Goal: Task Accomplishment & Management: Use online tool/utility

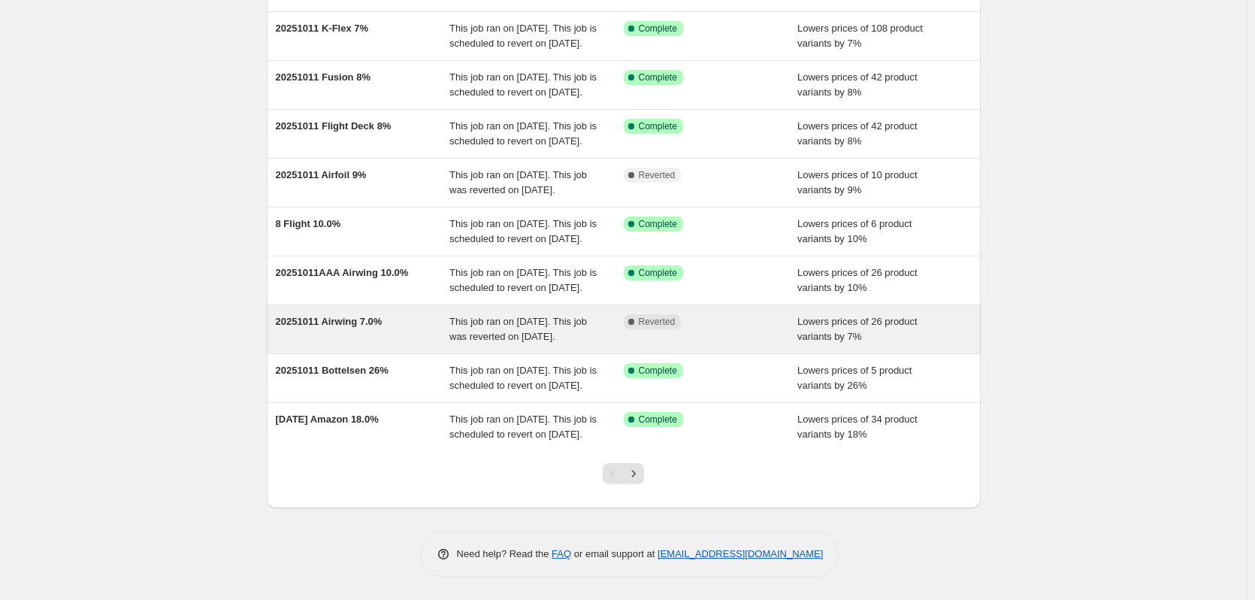
scroll to position [325, 0]
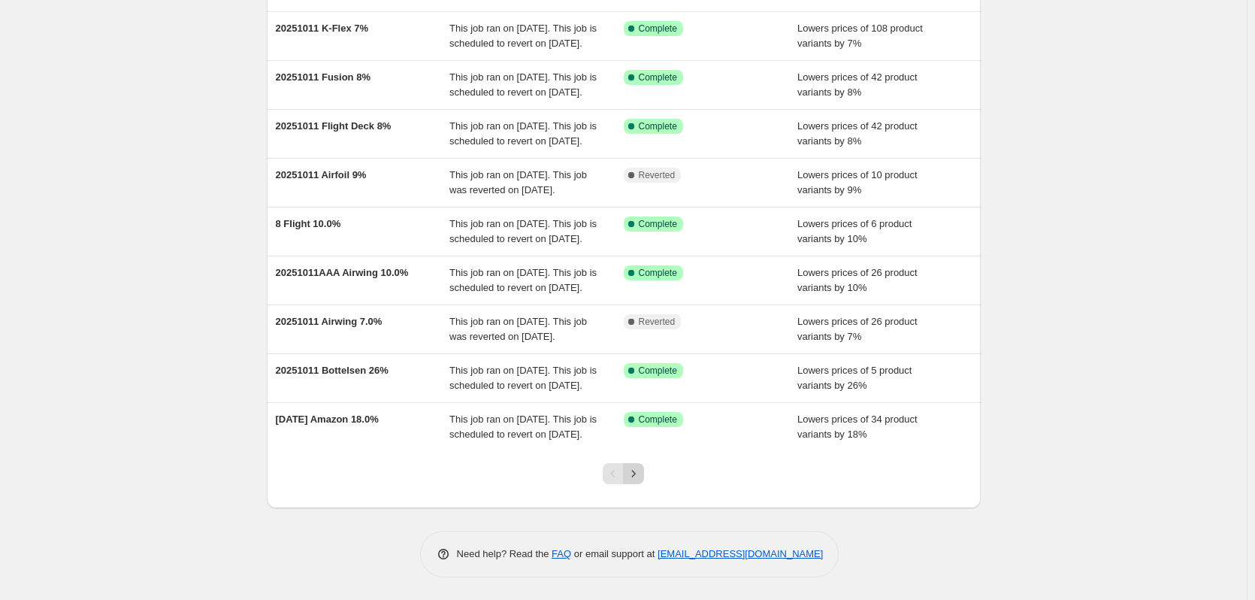
click at [627, 466] on button "Next" at bounding box center [633, 473] width 21 height 21
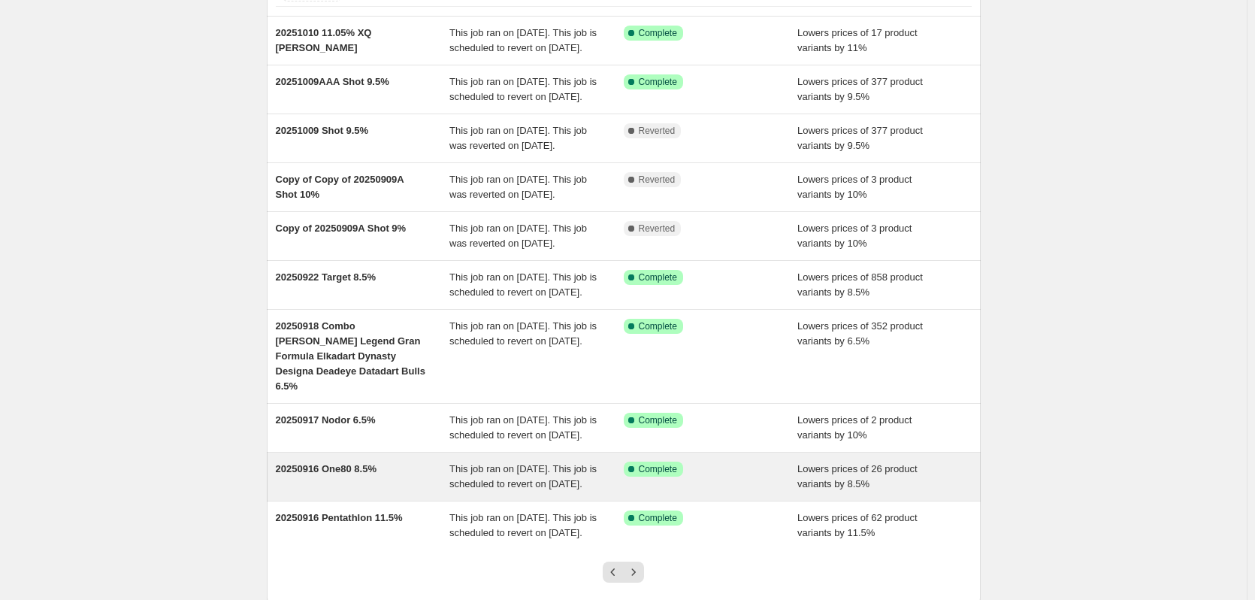
scroll to position [340, 0]
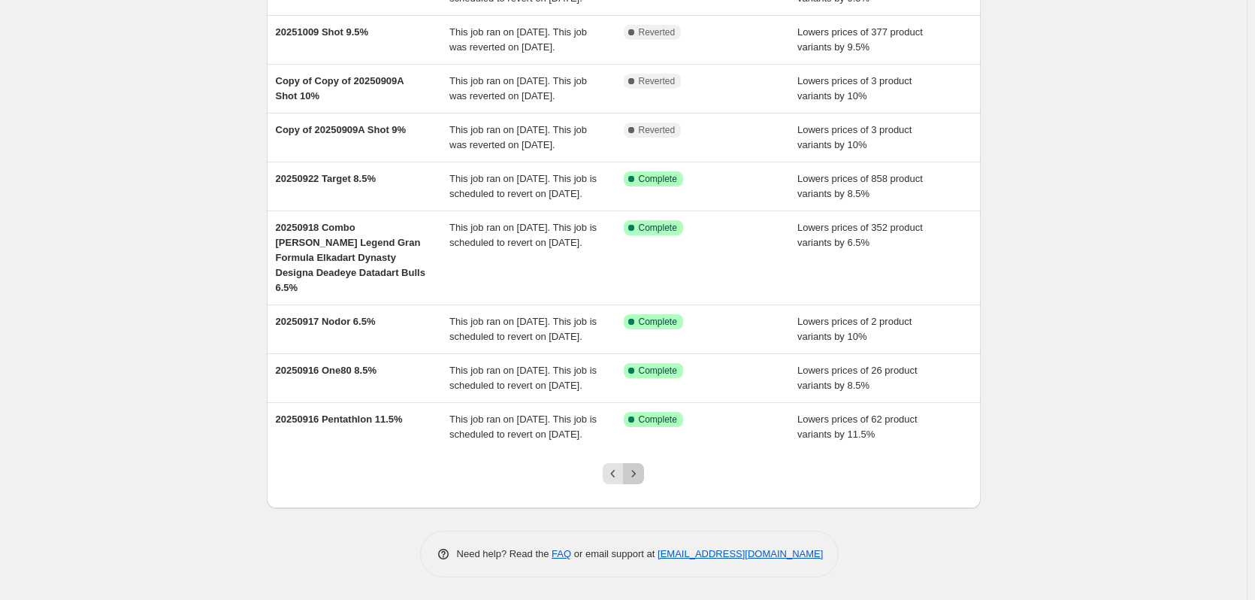
click at [638, 467] on icon "Next" at bounding box center [633, 473] width 15 height 15
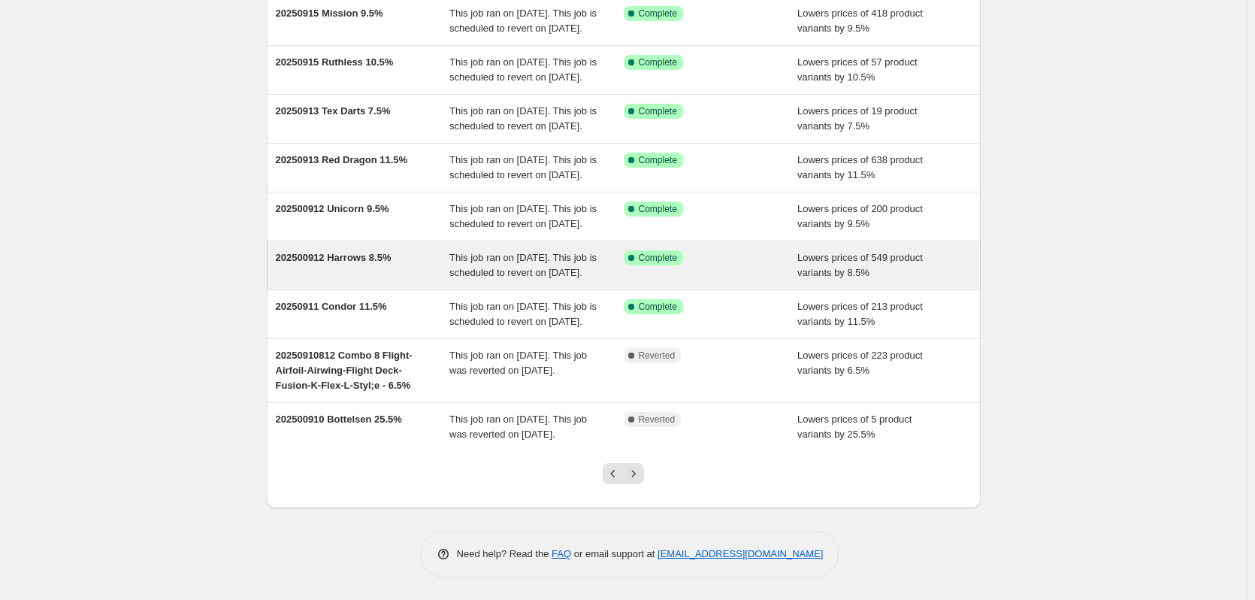
scroll to position [325, 0]
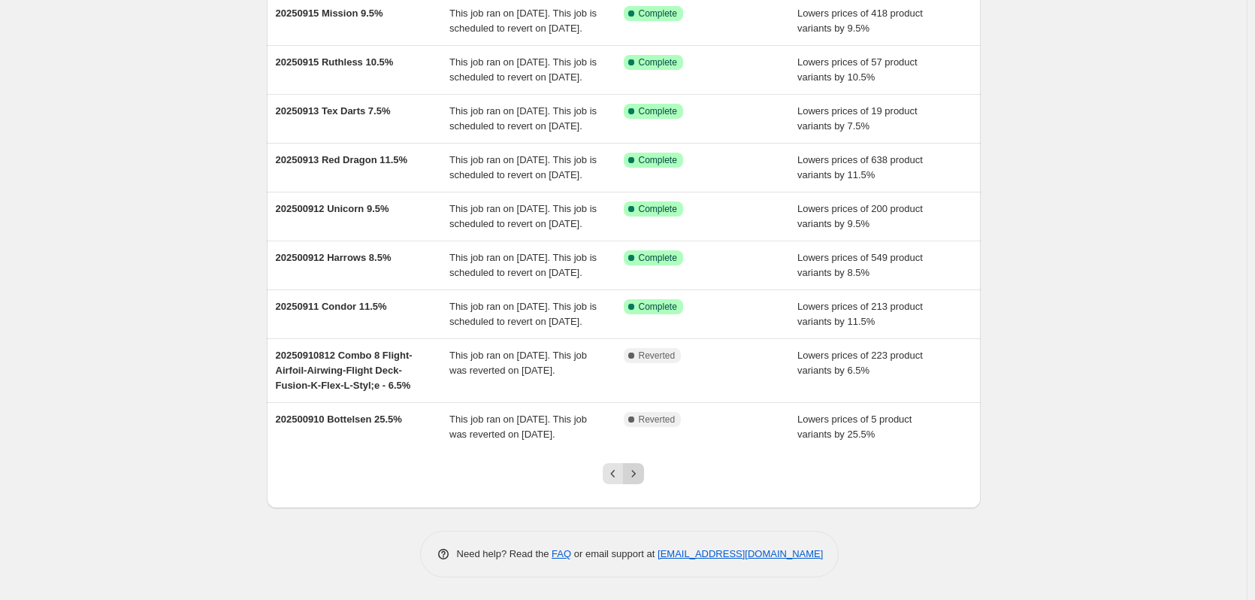
click at [636, 473] on icon "Next" at bounding box center [634, 473] width 4 height 7
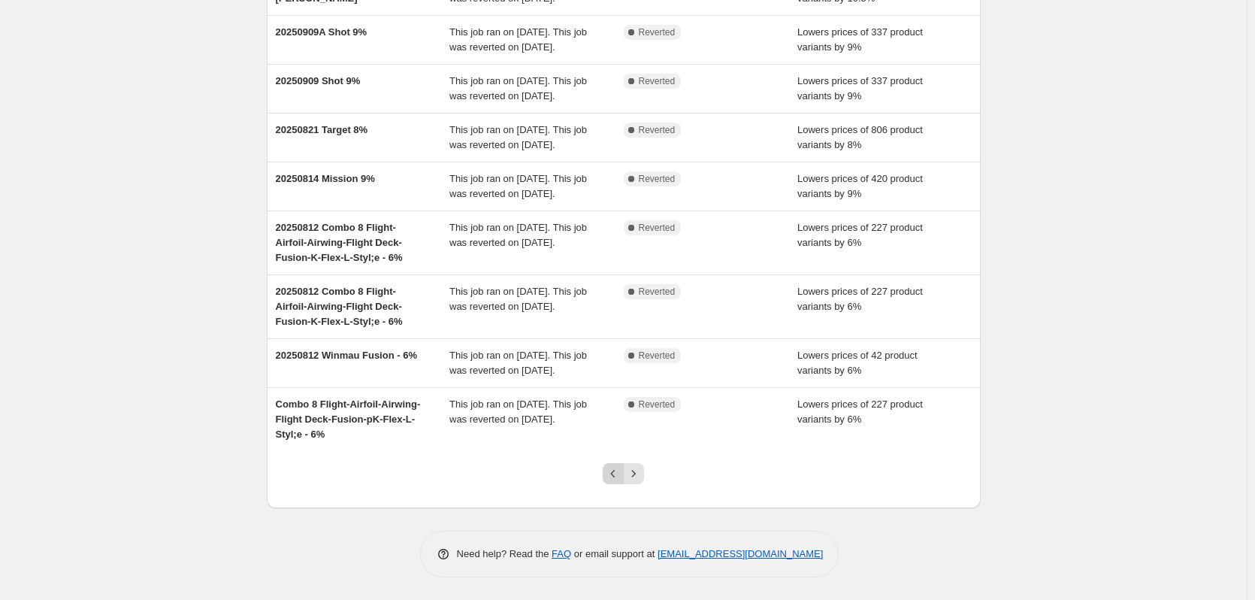
click at [614, 469] on icon "Previous" at bounding box center [613, 473] width 15 height 15
